Goal: Check status: Check status

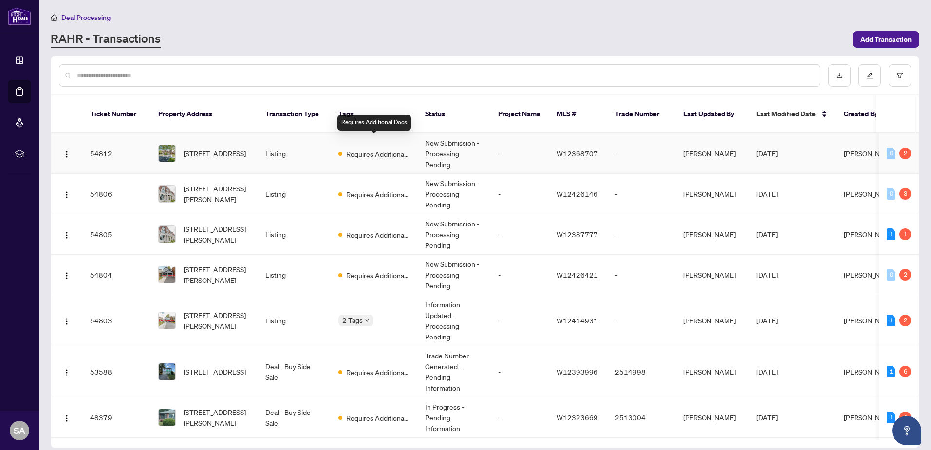
click at [382, 148] on span "Requires Additional Docs" at bounding box center [377, 153] width 63 height 11
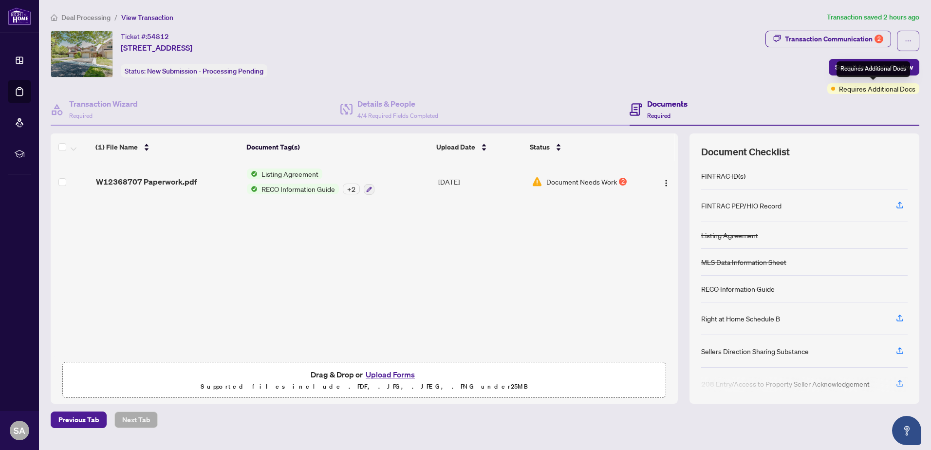
click at [905, 71] on div "Requires Additional Docs" at bounding box center [873, 69] width 74 height 16
click at [817, 47] on span "Transaction Communication 2" at bounding box center [828, 41] width 126 height 20
click at [823, 38] on div "Transaction Communication 2" at bounding box center [834, 39] width 98 height 16
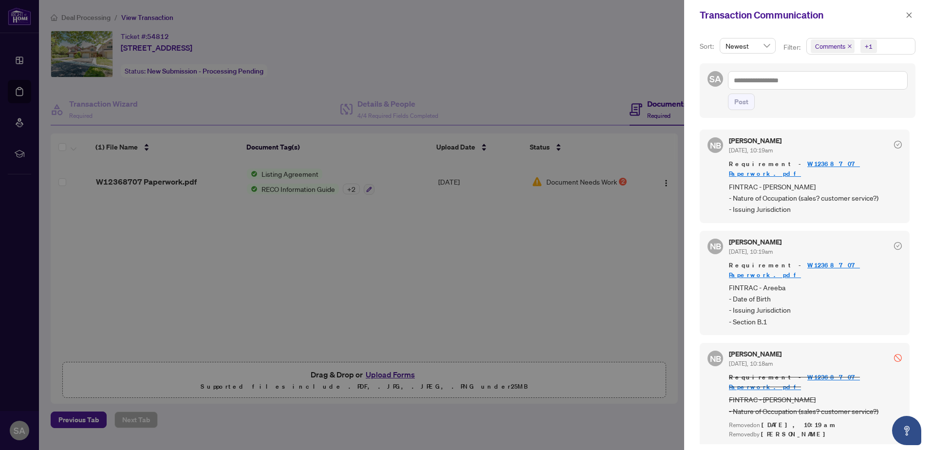
click at [476, 238] on div at bounding box center [465, 225] width 931 height 450
click at [911, 14] on icon "close" at bounding box center [909, 15] width 7 height 7
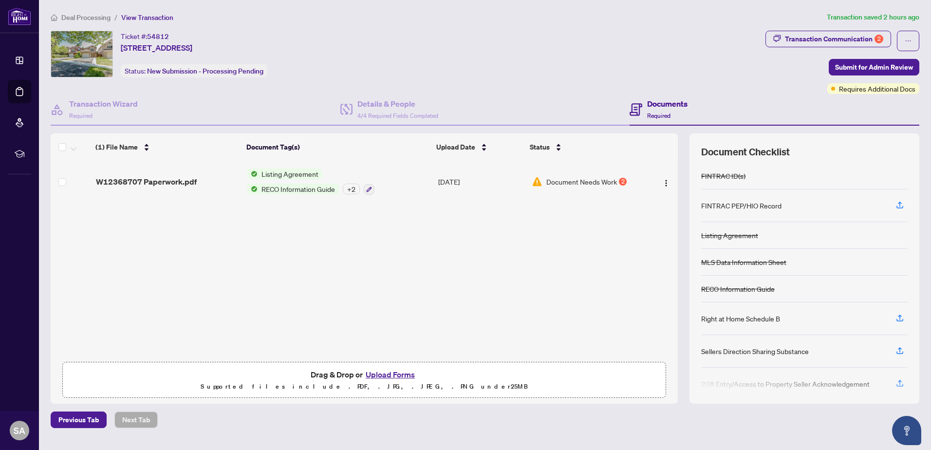
click at [765, 31] on button "Transaction Communication 2" at bounding box center [828, 39] width 126 height 17
